Goal: Information Seeking & Learning: Learn about a topic

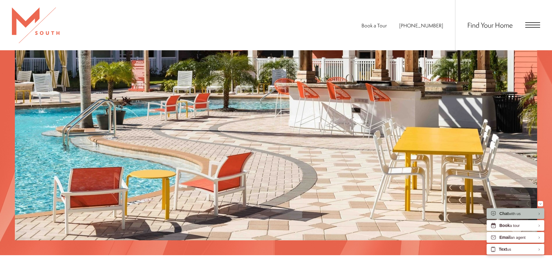
scroll to position [1082, 0]
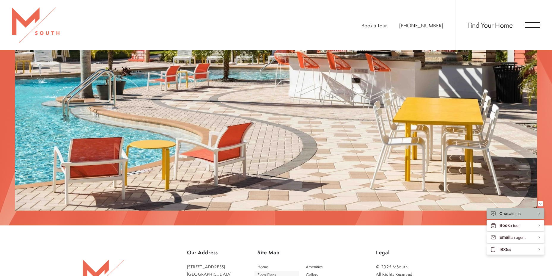
click at [267, 271] on span "Floor Plans" at bounding box center [266, 274] width 18 height 6
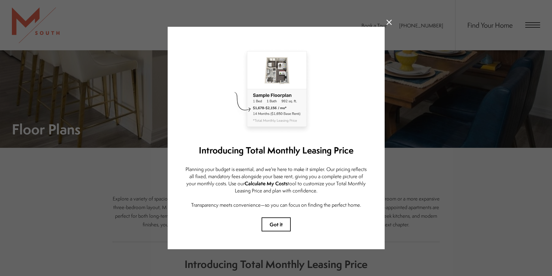
scroll to position [119, 0]
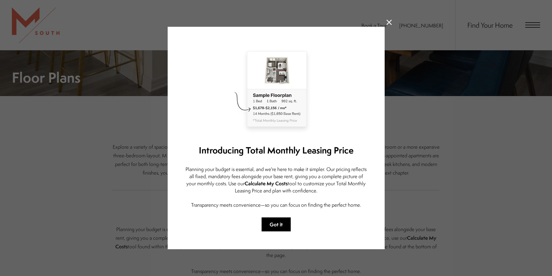
click at [284, 221] on button "Got it" at bounding box center [275, 224] width 29 height 14
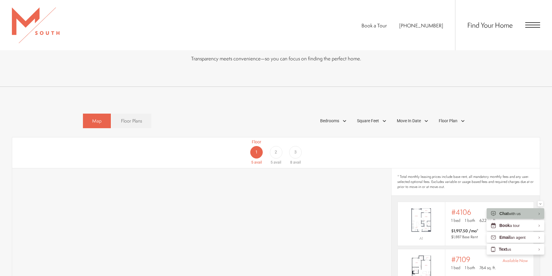
scroll to position [327, 0]
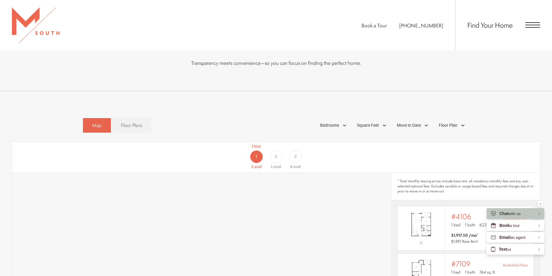
click at [276, 153] on span "2" at bounding box center [275, 156] width 2 height 6
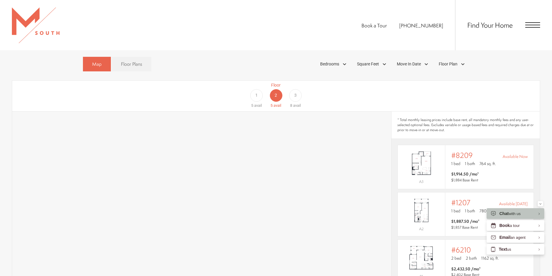
scroll to position [386, 0]
click at [292, 91] on div "3" at bounding box center [295, 97] width 12 height 12
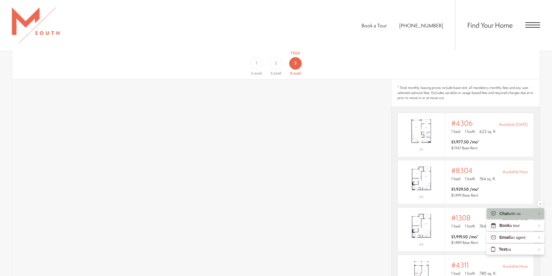
scroll to position [416, 0]
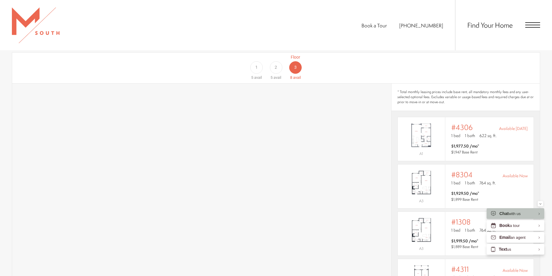
click at [279, 61] on div "2" at bounding box center [275, 67] width 12 height 12
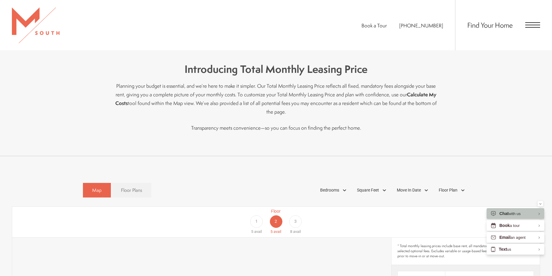
scroll to position [264, 0]
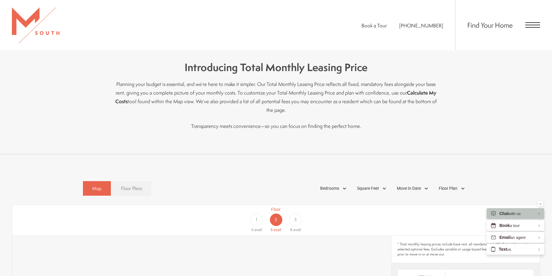
click at [135, 184] on link "Floor Plans" at bounding box center [132, 188] width 40 height 15
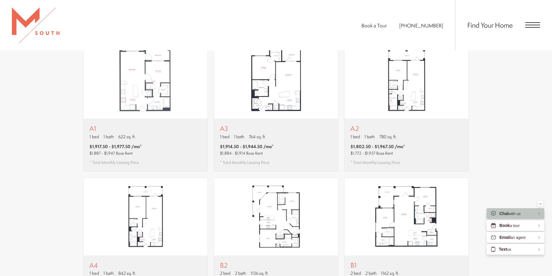
scroll to position [442, 0]
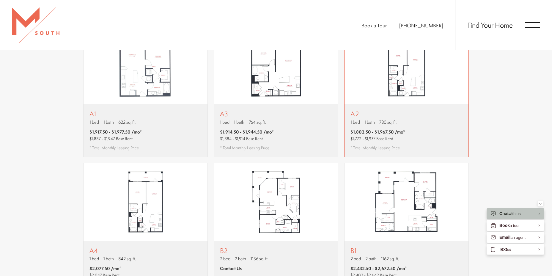
click at [415, 84] on img "View floor plan A2" at bounding box center [406, 65] width 124 height 78
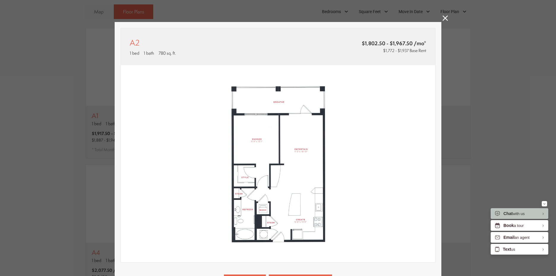
scroll to position [0, 0]
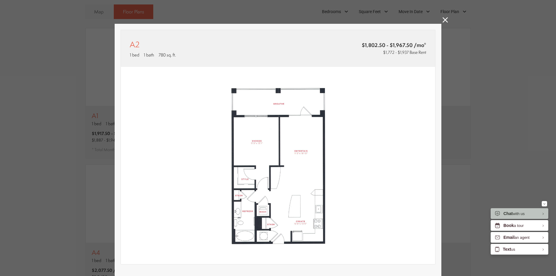
click at [412, 52] on span "$1,772 - $1,937 Base Rent" at bounding box center [404, 52] width 43 height 6
click at [270, 151] on img at bounding box center [278, 165] width 314 height 197
click at [293, 190] on img at bounding box center [278, 165] width 314 height 197
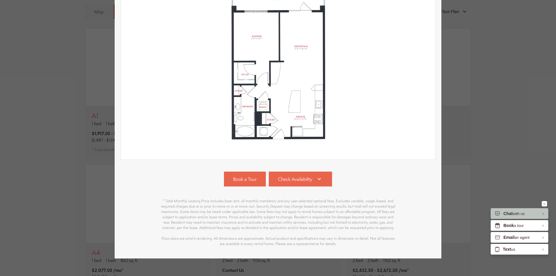
scroll to position [115, 0]
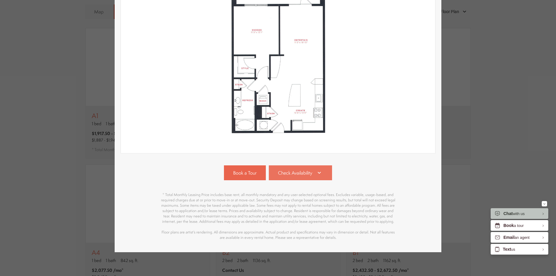
click at [306, 169] on span "Check Availability" at bounding box center [295, 172] width 34 height 7
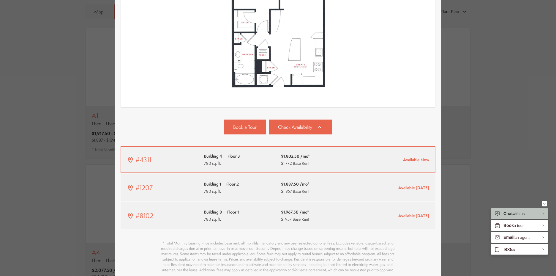
scroll to position [210, 0]
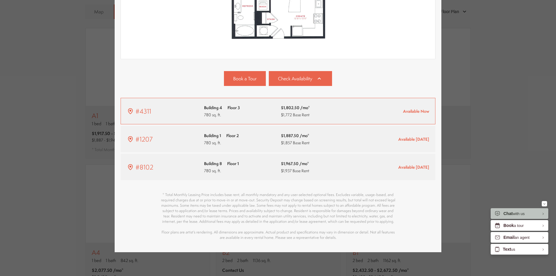
click at [184, 106] on div "#4311" at bounding box center [162, 111] width 71 height 10
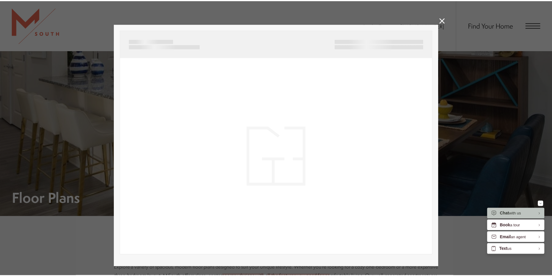
scroll to position [442, 0]
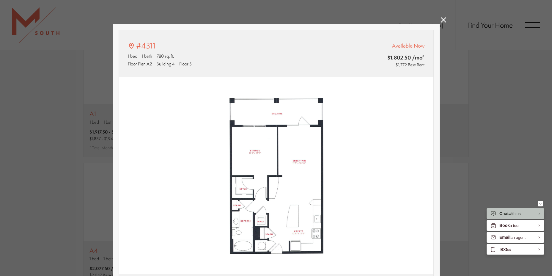
type input "**********"
click at [441, 20] on icon at bounding box center [443, 19] width 5 height 5
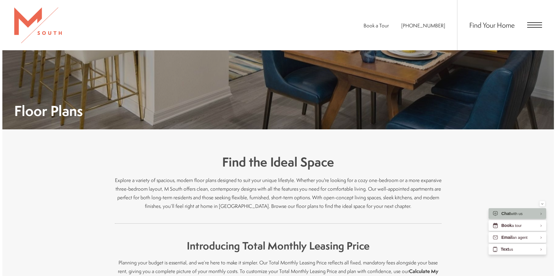
scroll to position [0, 0]
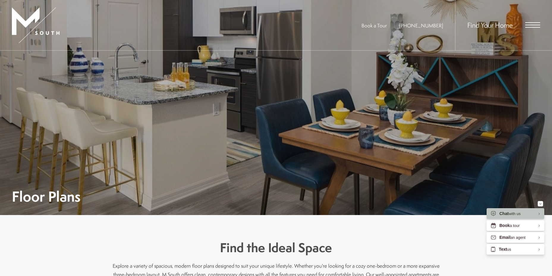
click at [531, 32] on div "Find Your Home" at bounding box center [497, 25] width 85 height 50
click at [531, 26] on span "Open Menu" at bounding box center [532, 24] width 15 height 5
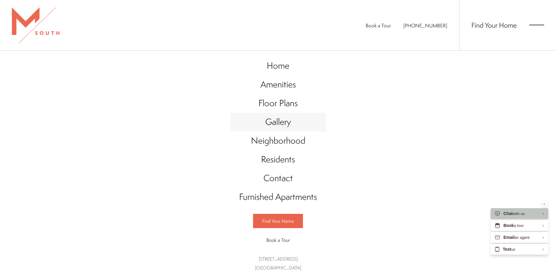
click at [284, 123] on span "Gallery" at bounding box center [278, 122] width 26 height 12
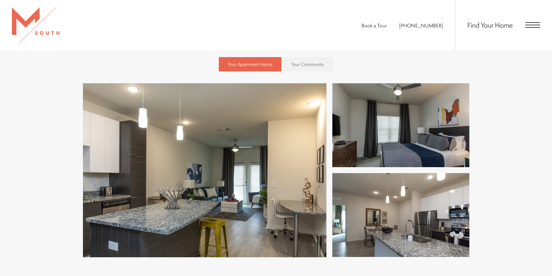
scroll to position [267, 0]
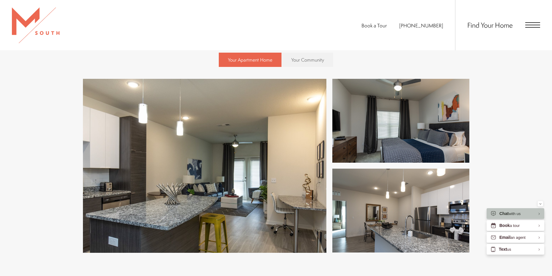
click at [254, 190] on img at bounding box center [204, 166] width 243 height 174
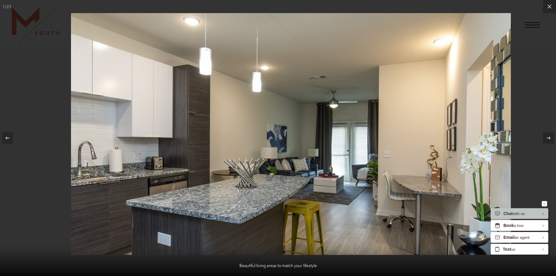
drag, startPoint x: 210, startPoint y: 154, endPoint x: 217, endPoint y: 149, distance: 9.4
click at [217, 149] on img at bounding box center [291, 133] width 440 height 241
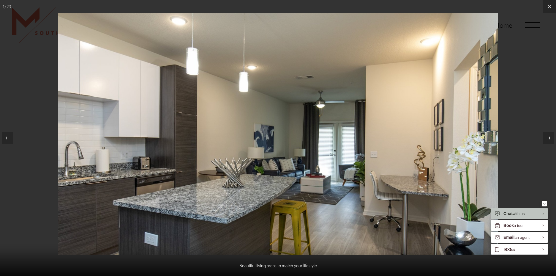
click at [545, 140] on icon at bounding box center [548, 137] width 7 height 7
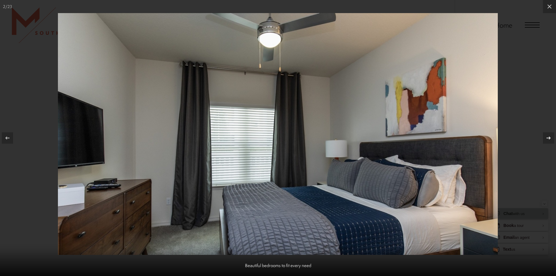
click at [547, 140] on icon at bounding box center [548, 137] width 7 height 7
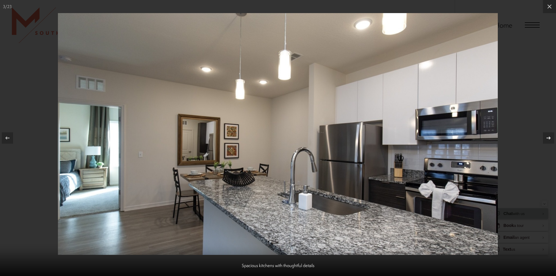
click at [547, 140] on icon at bounding box center [548, 137] width 7 height 7
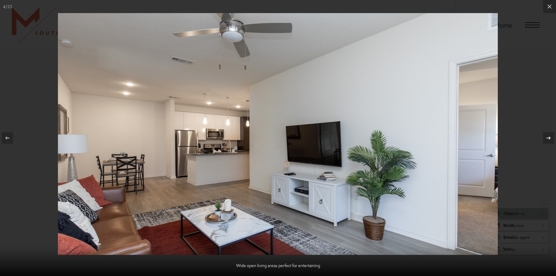
click at [547, 140] on icon at bounding box center [548, 137] width 7 height 7
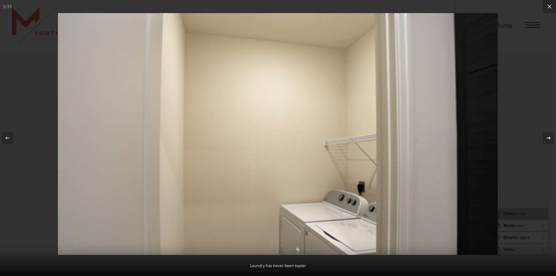
click at [547, 140] on icon at bounding box center [548, 137] width 7 height 7
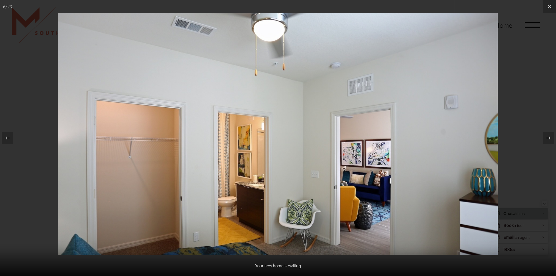
click at [547, 140] on icon at bounding box center [548, 137] width 7 height 7
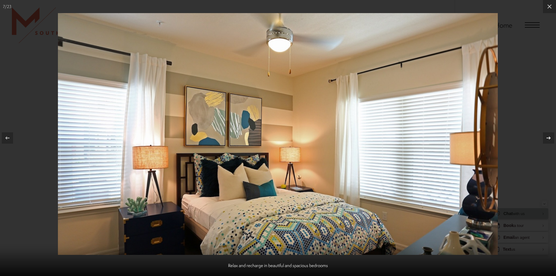
click at [547, 140] on icon at bounding box center [548, 137] width 7 height 7
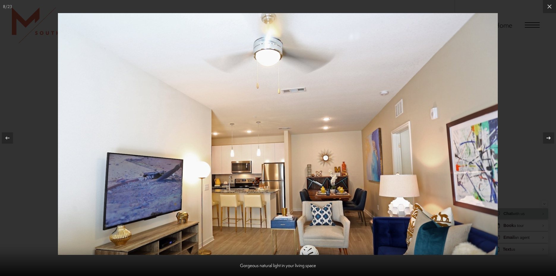
click at [547, 140] on icon at bounding box center [548, 137] width 7 height 7
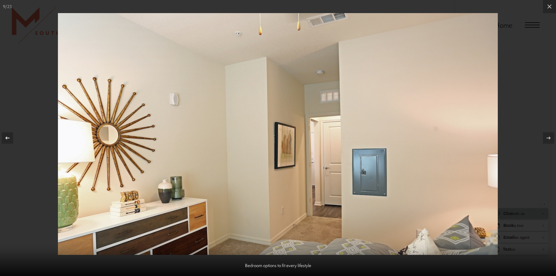
click at [10, 140] on icon at bounding box center [7, 137] width 7 height 7
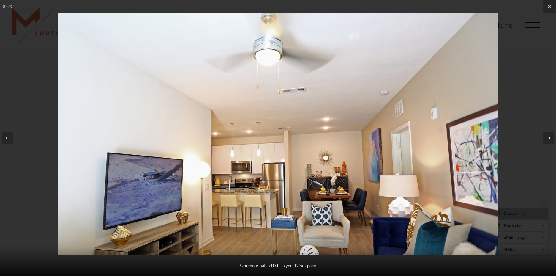
click at [549, 137] on icon at bounding box center [548, 137] width 7 height 7
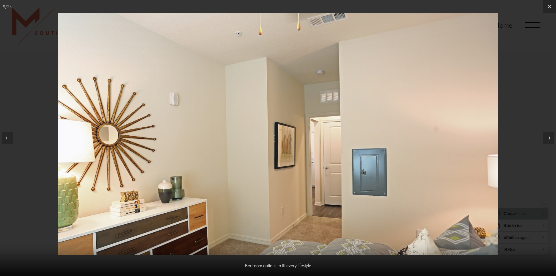
click at [551, 139] on div at bounding box center [548, 137] width 11 height 11
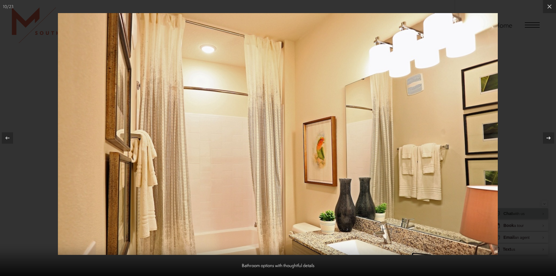
click at [551, 140] on icon at bounding box center [548, 137] width 7 height 7
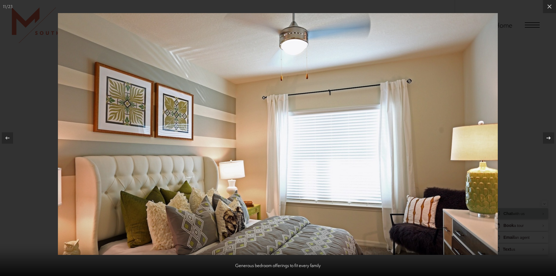
click at [551, 140] on icon at bounding box center [548, 137] width 7 height 7
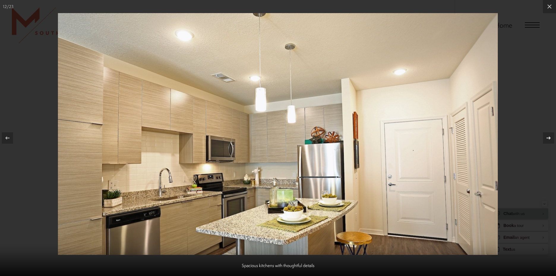
click at [551, 140] on icon at bounding box center [548, 137] width 7 height 7
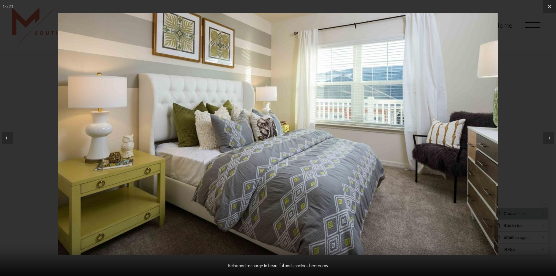
click at [15, 136] on button at bounding box center [10, 138] width 21 height 30
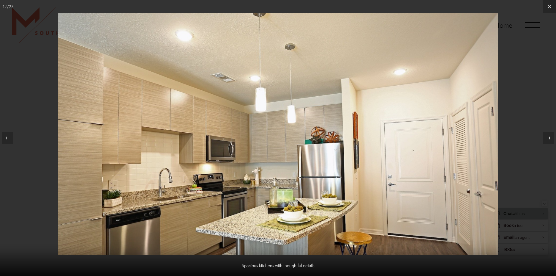
click at [546, 138] on icon at bounding box center [548, 137] width 7 height 7
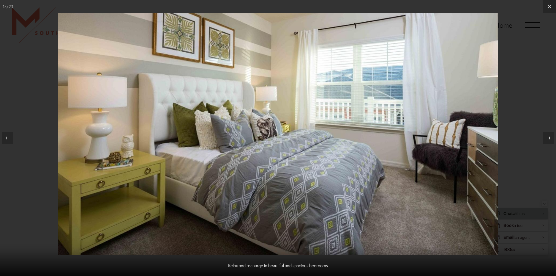
click at [549, 138] on icon at bounding box center [548, 137] width 7 height 7
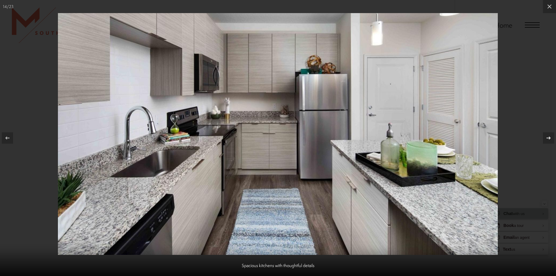
click at [548, 138] on icon at bounding box center [548, 137] width 7 height 7
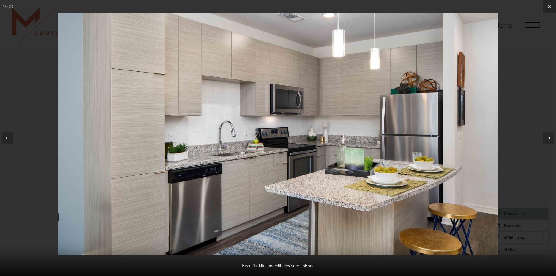
click at [548, 138] on icon at bounding box center [548, 137] width 7 height 7
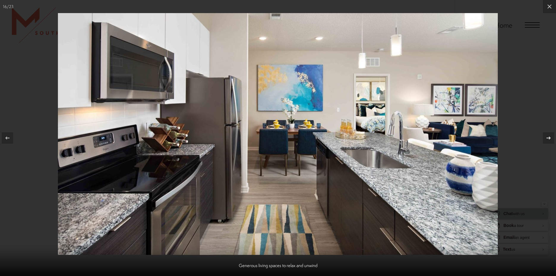
click at [545, 140] on icon at bounding box center [548, 137] width 7 height 7
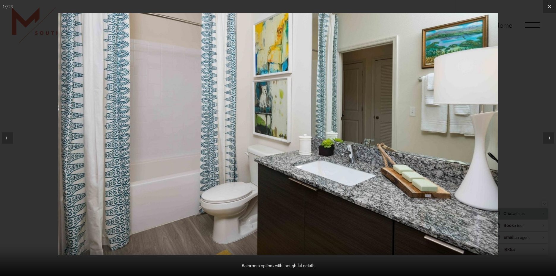
click at [545, 140] on icon at bounding box center [548, 137] width 7 height 7
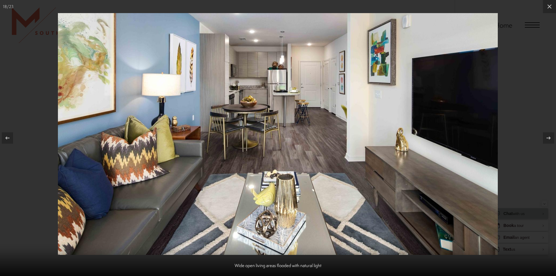
click at [290, 103] on img at bounding box center [278, 133] width 440 height 241
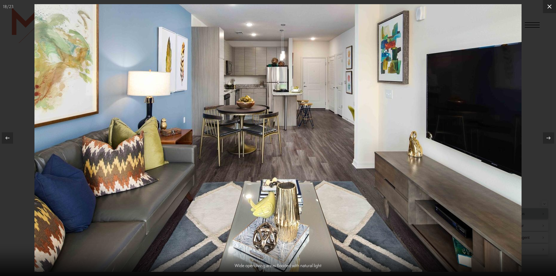
click at [548, 10] on icon at bounding box center [549, 6] width 7 height 7
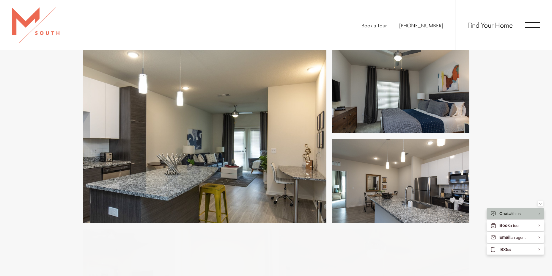
scroll to position [208, 0]
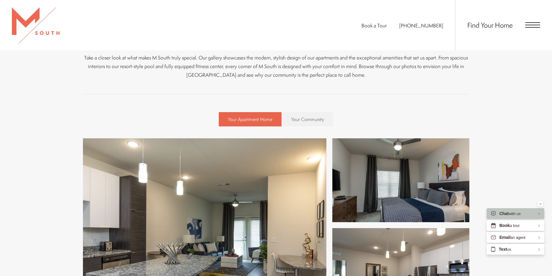
click at [524, 27] on div "Find Your Home" at bounding box center [497, 25] width 85 height 50
click at [531, 25] on span "Open Menu" at bounding box center [532, 25] width 15 height 1
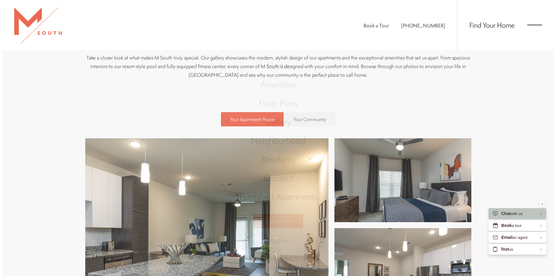
scroll to position [0, 0]
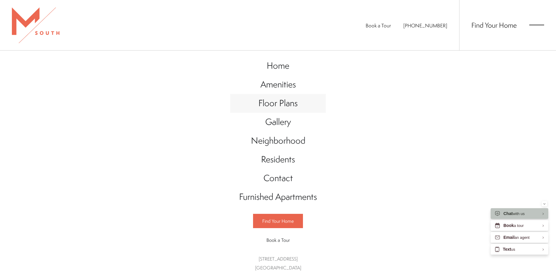
click at [284, 105] on span "Floor Plans" at bounding box center [277, 103] width 39 height 12
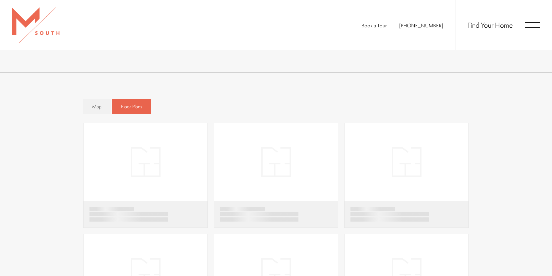
scroll to position [446, 0]
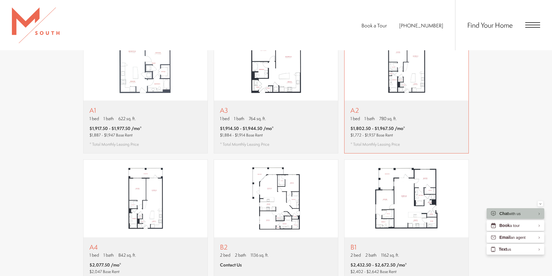
click at [401, 70] on img "View floor plan A2" at bounding box center [406, 62] width 124 height 78
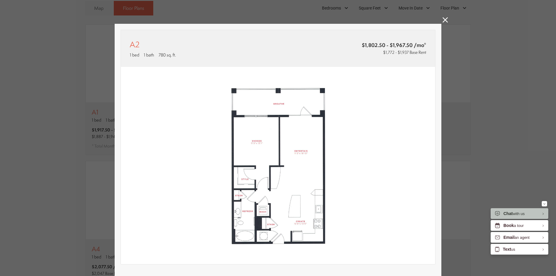
click at [362, 107] on img at bounding box center [278, 165] width 314 height 197
click at [307, 100] on img at bounding box center [278, 165] width 314 height 197
click at [149, 53] on span "1 bath" at bounding box center [149, 55] width 10 height 6
click at [446, 19] on icon at bounding box center [445, 19] width 5 height 5
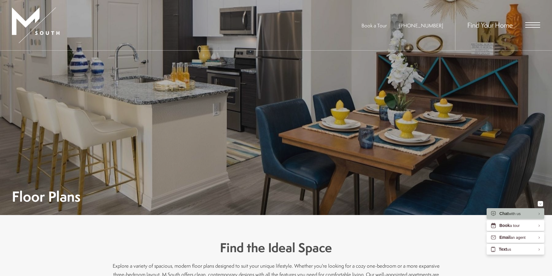
click at [484, 24] on span "Find Your Home" at bounding box center [489, 25] width 45 height 10
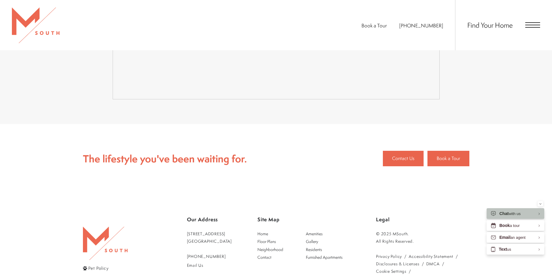
scroll to position [1331, 0]
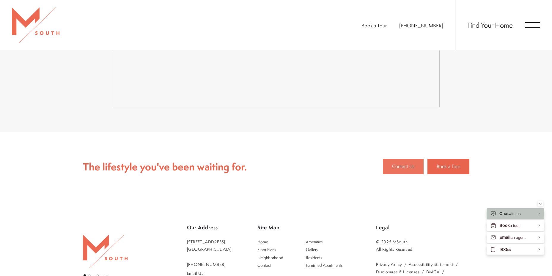
click at [397, 162] on span "Contact Us" at bounding box center [403, 166] width 22 height 8
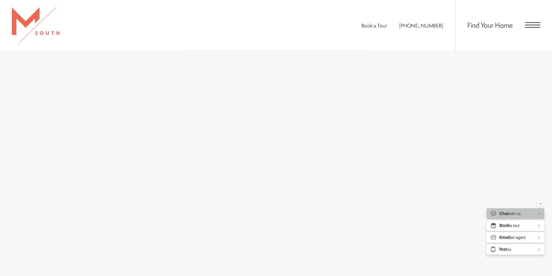
scroll to position [416, 0]
click at [65, 165] on div "Have questions or ready to schedule a tour? Our team at [GEOGRAPHIC_DATA] is he…" at bounding box center [276, 47] width 552 height 496
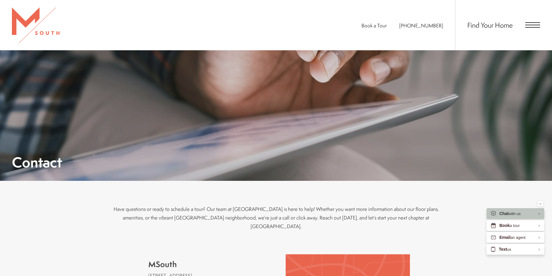
scroll to position [0, 0]
